Goal: Use online tool/utility: Utilize a website feature to perform a specific function

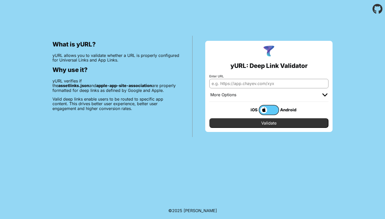
click at [258, 81] on input "Enter URL" at bounding box center [269, 83] width 119 height 9
type input "[DOMAIN_NAME]"
click at [269, 123] on input "Validate" at bounding box center [269, 123] width 119 height 10
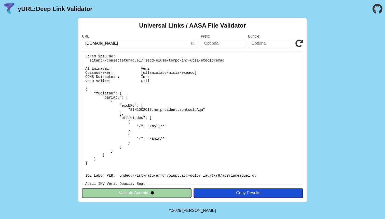
click at [86, 88] on pre at bounding box center [192, 118] width 221 height 134
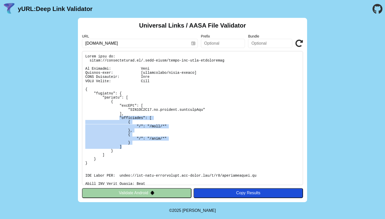
drag, startPoint x: 120, startPoint y: 117, endPoint x: 132, endPoint y: 145, distance: 30.2
click at [132, 145] on pre at bounding box center [192, 118] width 221 height 134
copy pre ""components": [ { "/": "/lees/*" }, { "/": "/lire/*" } ]"
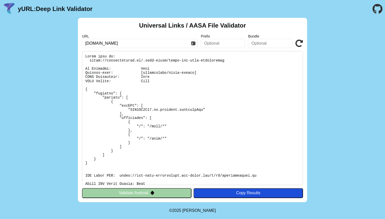
click at [121, 45] on input "mijnmagazines.be" at bounding box center [140, 43] width 116 height 9
drag, startPoint x: 93, startPoint y: 43, endPoint x: 56, endPoint y: 40, distance: 37.1
click at [56, 39] on div "Universal Links / AASA File Validator URL mijnmagazines.be Prefix Bundle Valida…" at bounding box center [192, 110] width 385 height 184
type input "mesmagazines.be"
click button "Validate" at bounding box center [0, 0] width 0 height 0
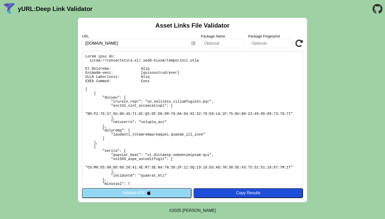
click at [133, 44] on input "mesmagazines.be" at bounding box center [140, 43] width 116 height 9
drag, startPoint x: 137, startPoint y: 44, endPoint x: 58, endPoint y: 30, distance: 80.0
click at [58, 30] on div "Asset Links File Validator URL mesmagazines.be Package Name Package Fingerprint…" at bounding box center [192, 110] width 385 height 184
type input "[DOMAIN_NAME]"
click button "Validate" at bounding box center [0, 0] width 0 height 0
